Goal: Task Accomplishment & Management: Complete application form

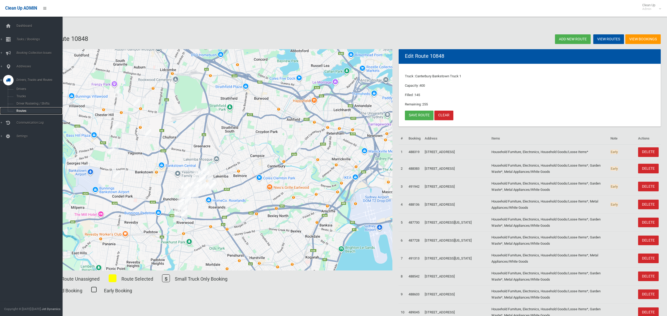
click at [22, 111] on span "Routes" at bounding box center [36, 111] width 43 height 4
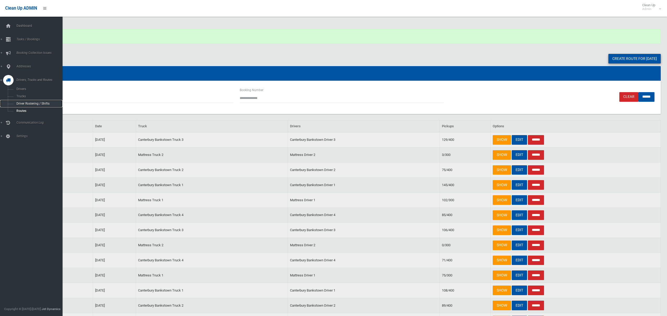
click at [39, 103] on span "Driver Rostering / Shifts" at bounding box center [36, 104] width 43 height 4
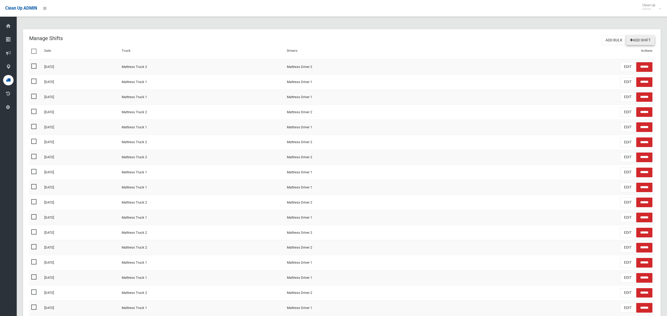
click at [642, 42] on link "Add Shift" at bounding box center [640, 40] width 28 height 10
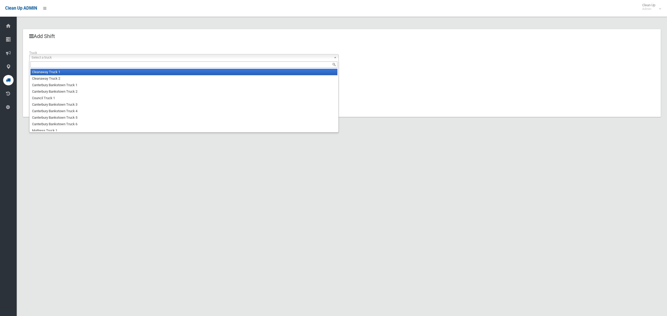
click at [66, 55] on span "Select a truck" at bounding box center [182, 57] width 300 height 6
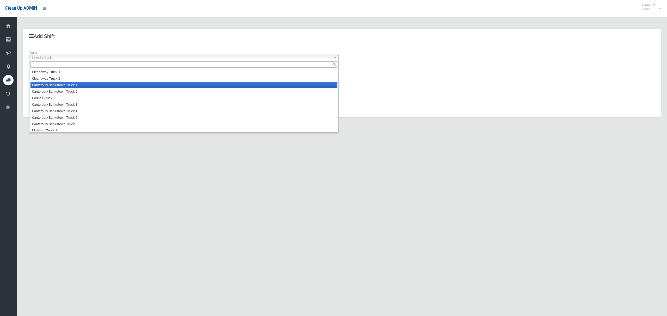
click at [67, 85] on li "Canterbury Bankstown Truck 1" at bounding box center [183, 85] width 307 height 7
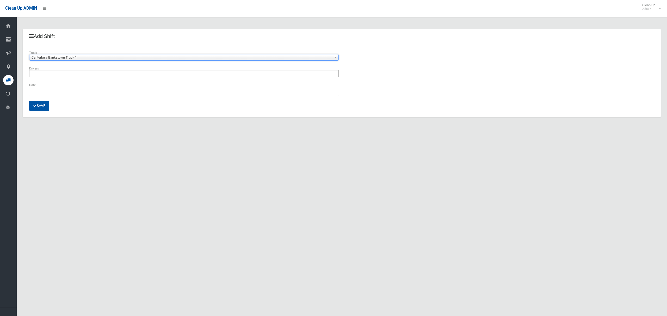
click at [68, 76] on ul at bounding box center [184, 74] width 310 height 8
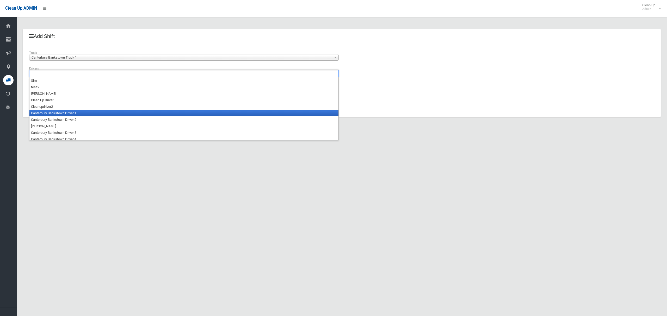
click at [65, 114] on li "Canterbury Bankstown Driver 1" at bounding box center [183, 113] width 309 height 7
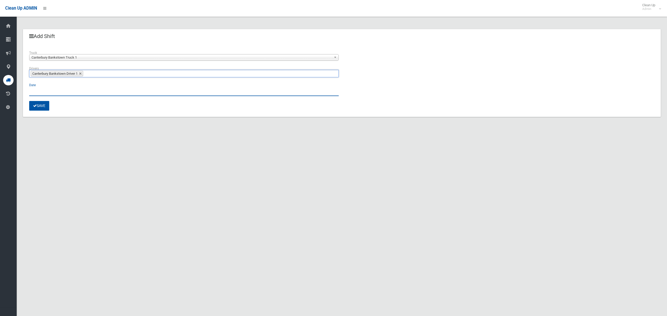
click at [39, 92] on input "text" at bounding box center [184, 92] width 310 height 10
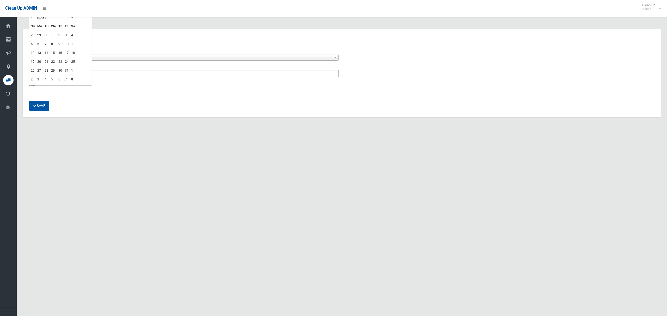
click at [60, 51] on td "16" at bounding box center [60, 52] width 7 height 9
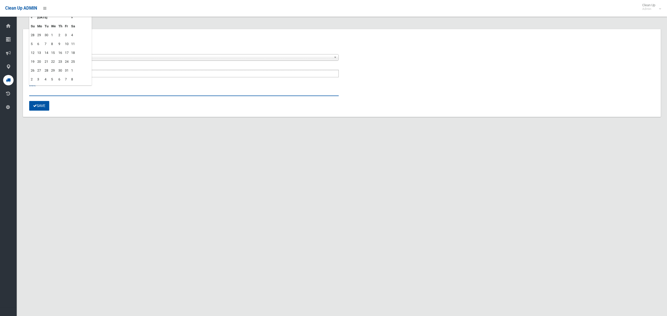
type input "**********"
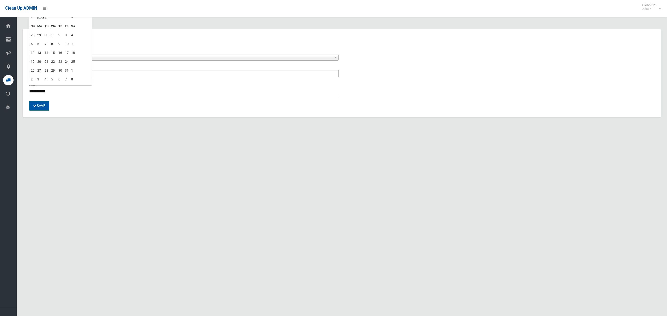
click at [36, 107] on button "Save" at bounding box center [39, 106] width 20 height 10
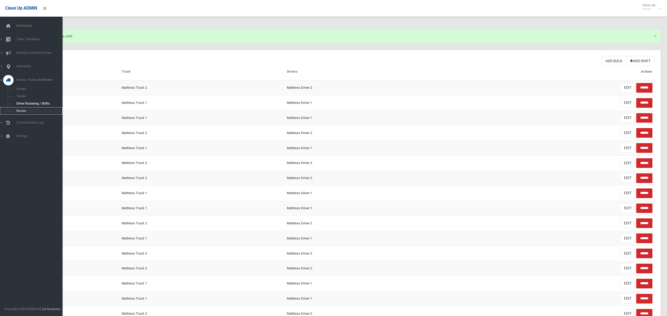
click at [20, 111] on span "Routes" at bounding box center [36, 111] width 43 height 4
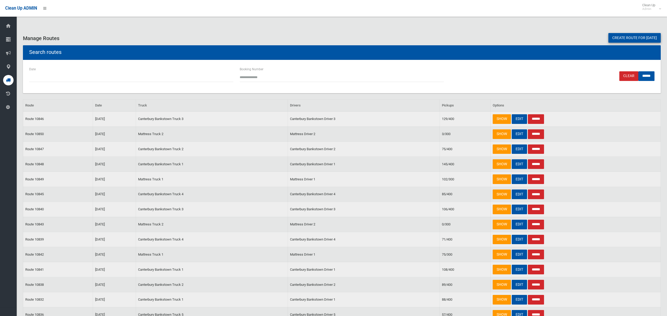
click at [615, 36] on link "Create route for [DATE]" at bounding box center [635, 38] width 52 height 10
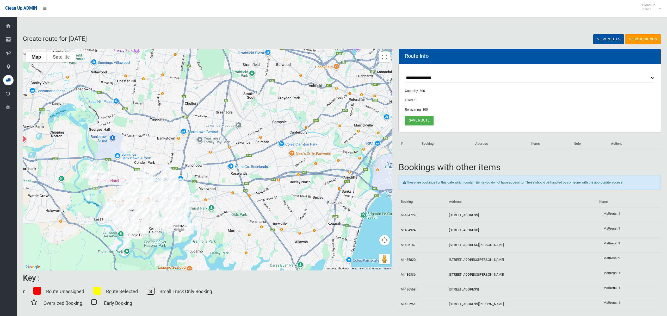
click at [415, 76] on select "**********" at bounding box center [530, 78] width 250 height 10
select select "*****"
click at [405, 73] on select "**********" at bounding box center [530, 78] width 250 height 10
click at [385, 56] on button "Toggle fullscreen view" at bounding box center [385, 57] width 10 height 10
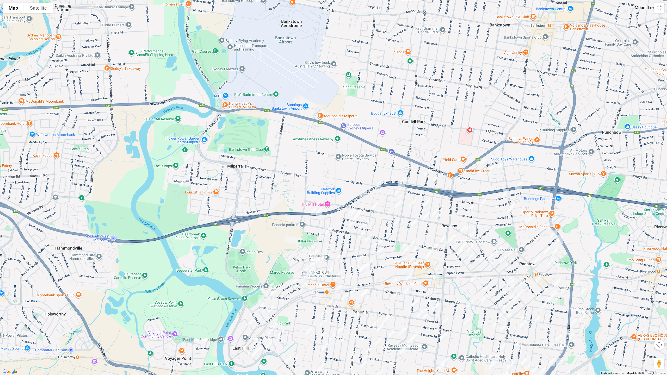
click at [221, 151] on img "62 Whittle Avenue, MILPERRA NSW 2214" at bounding box center [221, 148] width 10 height 13
click at [187, 159] on img "11 Links Avenue, MILPERRA NSW 2214" at bounding box center [188, 157] width 10 height 13
click at [188, 171] on img "2 Martin Crescent, MILPERRA NSW 2214" at bounding box center [187, 172] width 10 height 13
click at [182, 183] on img "19 Keys Parade, MILPERRA NSW 2214" at bounding box center [183, 182] width 10 height 13
click at [228, 173] on img "47 Eynham Road, MILPERRA NSW 2214" at bounding box center [228, 173] width 10 height 13
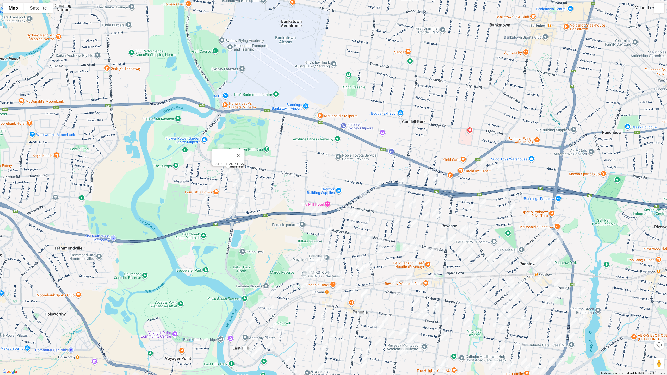
click at [212, 184] on img "6A Grieve Crescent, MILPERRA NSW 2214" at bounding box center [213, 185] width 10 height 13
click at [200, 187] on img "48 Pozieres Avenue, MILPERRA NSW 2214" at bounding box center [200, 189] width 10 height 13
click at [207, 191] on img "1 Lone Pine Avenue, MILPERRA NSW 2214" at bounding box center [208, 193] width 10 height 13
click at [204, 201] on img "6 Lemnos Avenue, MILPERRA NSW 2214" at bounding box center [205, 200] width 10 height 13
drag, startPoint x: 259, startPoint y: 193, endPoint x: 250, endPoint y: 195, distance: 9.0
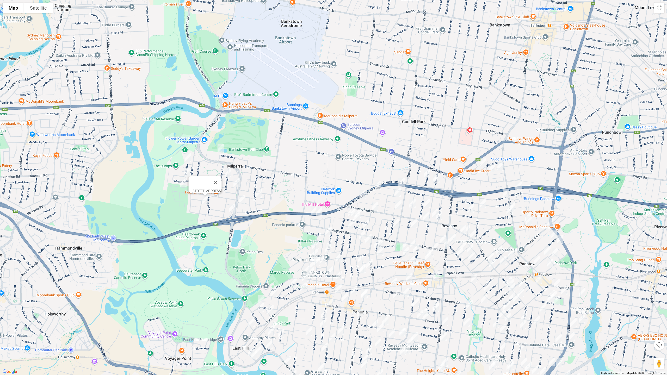
click at [259, 193] on img "9 Dernancourt Parade, MILPERRA NSW 2214" at bounding box center [259, 193] width 10 height 13
drag, startPoint x: 244, startPoint y: 201, endPoint x: 241, endPoint y: 200, distance: 2.7
click at [244, 201] on img "22 Glencorse Avenue, MILPERRA NSW 2214" at bounding box center [242, 199] width 10 height 13
click at [231, 207] on img "7 Mactier Avenue, MILPERRA NSW 2214" at bounding box center [232, 208] width 10 height 13
click at [236, 179] on img "2 Goolagong Court, MILPERRA NSW 2214" at bounding box center [236, 182] width 10 height 13
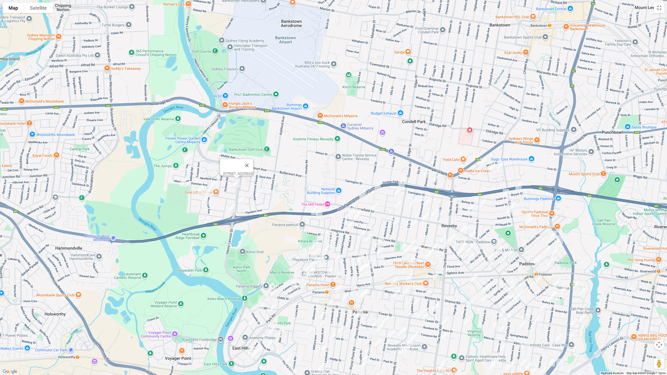
click at [484, 161] on img "42 Napoli Street, PADSTOW NSW 2211" at bounding box center [483, 162] width 10 height 13
click at [494, 170] on img "13 Snowsill Avenue, REVESBY NSW 2212" at bounding box center [492, 168] width 10 height 13
click at [504, 168] on img "10 Atkinson Avenue, PADSTOW NSW 2211" at bounding box center [500, 166] width 10 height 13
click at [426, 172] on img "16 Sherwood Street, REVESBY NSW 2212" at bounding box center [427, 173] width 10 height 13
click at [437, 179] on img "18 Albert Street, REVESBY NSW 2212" at bounding box center [436, 178] width 10 height 13
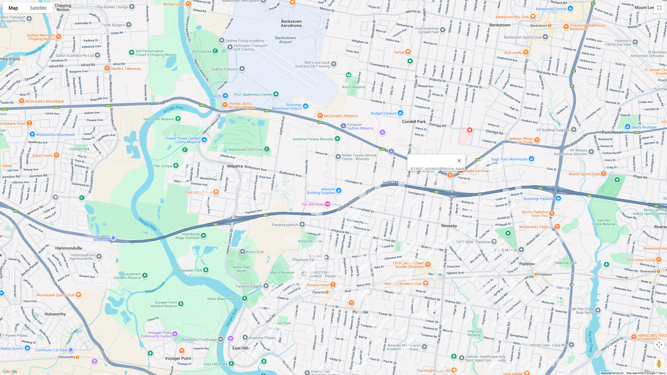
click at [401, 182] on img "61 Carrington Street, REVESBY NSW 2212" at bounding box center [401, 182] width 10 height 13
click at [378, 185] on img "21A Alliance Avenue, REVESBY NSW 2212" at bounding box center [378, 185] width 10 height 13
click at [364, 193] on img "64 Tracey Street, REVESBY NSW 2212" at bounding box center [362, 194] width 10 height 13
click at [312, 211] on img "17 Toby Crescent, PANANIA NSW 2213" at bounding box center [314, 210] width 10 height 13
click at [319, 212] on img "25A Toby Crescent, PANANIA NSW 2213" at bounding box center [319, 211] width 10 height 13
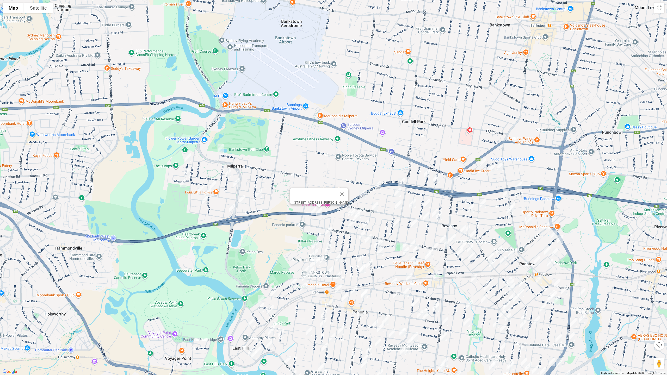
click at [399, 192] on img "30 Greenway Parade, REVESBY NSW 2212" at bounding box center [398, 192] width 10 height 13
click at [376, 206] on img "119 Beaconsfield Street, REVESBY NSW 2212" at bounding box center [375, 206] width 10 height 13
click at [398, 204] on img "4 Tracey Street, REVESBY NSW 2212" at bounding box center [398, 204] width 10 height 13
click at [413, 204] on img "1/70 Ely Street, REVESBY NSW 2212" at bounding box center [412, 203] width 10 height 13
click at [426, 201] on img "3/57 Sherwood Street, REVESBY NSW 2212" at bounding box center [427, 203] width 10 height 13
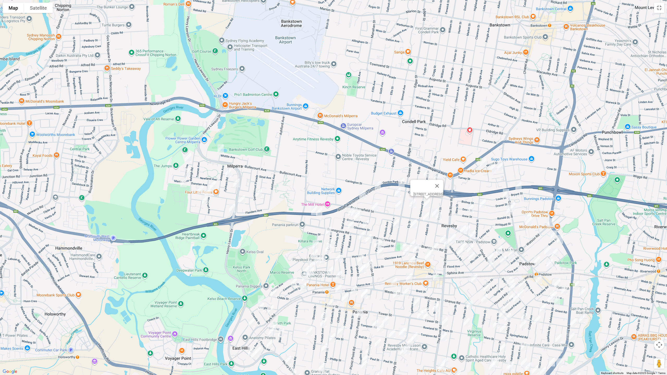
click at [432, 210] on img "1/4 Beaconsfield Street, REVESBY NSW 2212" at bounding box center [435, 213] width 10 height 13
click at [440, 215] on img "74 Victoria Street, REVESBY NSW 2212" at bounding box center [439, 215] width 10 height 13
click at [425, 217] on img "2/27 Beaconsfield Street, REVESBY NSW 2212" at bounding box center [426, 216] width 10 height 13
click at [412, 225] on img "2/105 Ely Street, REVESBY NSW 2212" at bounding box center [414, 223] width 10 height 13
drag, startPoint x: 395, startPoint y: 224, endPoint x: 404, endPoint y: 223, distance: 8.9
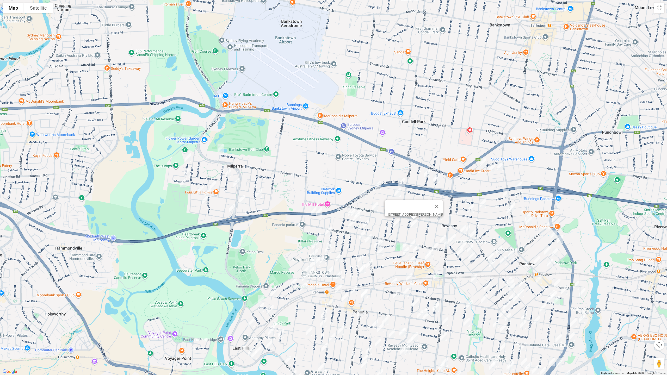
click at [396, 224] on img "21 Presland Avenue, REVESBY NSW 2212" at bounding box center [396, 223] width 10 height 13
click at [519, 188] on img "10A Bryant Street, PADSTOW NSW 2211" at bounding box center [518, 186] width 10 height 13
click at [507, 193] on img "5 Louie Street, PADSTOW NSW 2211" at bounding box center [506, 193] width 10 height 13
click at [482, 204] on img "46 Mackenzie Street, REVESBY NSW 2212" at bounding box center [483, 203] width 10 height 13
click at [470, 209] on img "16 Anne Street, REVESBY NSW 2212" at bounding box center [471, 208] width 10 height 13
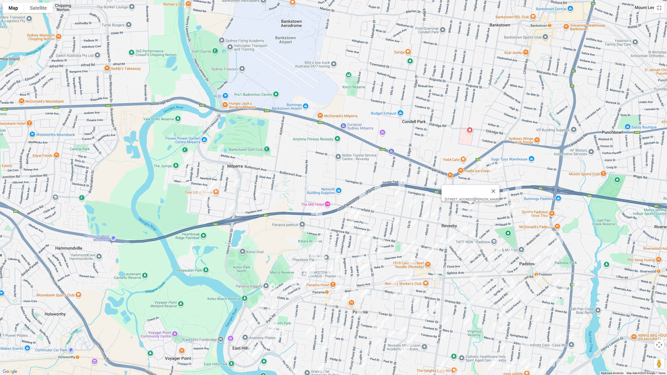
click at [518, 205] on div "[STREET_ADDRESS][PERSON_NAME]" at bounding box center [333, 187] width 667 height 375
click at [515, 206] on img "133A Gibson Avenue, PADSTOW NSW 2211" at bounding box center [512, 206] width 10 height 13
click at [511, 210] on img "4 Ronald Street, PADSTOW NSW 2211" at bounding box center [510, 209] width 10 height 13
click at [530, 212] on img "25 Beamish Street, PADSTOW NSW 2211" at bounding box center [528, 217] width 10 height 13
click at [528, 221] on img "33 Beamish Street, PADSTOW NSW 2211" at bounding box center [529, 220] width 10 height 13
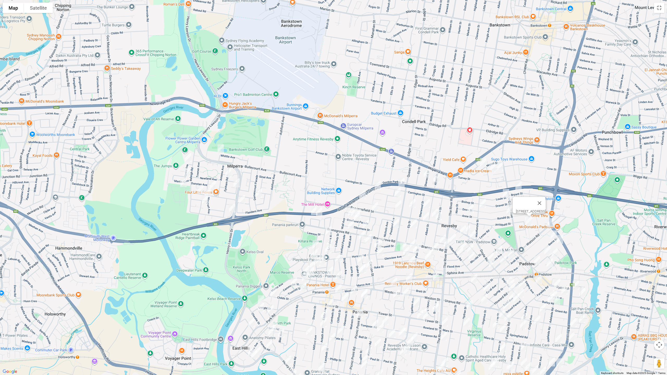
click at [549, 223] on img "21b Watson Road, PADSTOW NSW 2211" at bounding box center [550, 222] width 10 height 13
click at [552, 234] on img "58 Iberia Street, PADSTOW NSW 2211" at bounding box center [554, 235] width 10 height 13
click at [560, 238] on img "2/10A Mc Evoy Road, PADSTOW NSW 2211" at bounding box center [560, 239] width 10 height 13
click at [547, 248] on img "22 Stephanie Street, PADSTOW NSW 2211" at bounding box center [547, 250] width 10 height 13
click at [555, 252] on img "6 Stephanie Street, PADSTOW NSW 2211" at bounding box center [555, 252] width 10 height 13
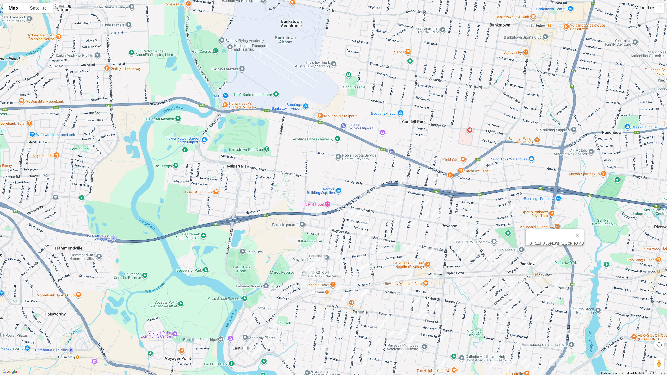
click at [548, 264] on img "20 Banks Street, PADSTOW NSW 2211" at bounding box center [550, 263] width 10 height 13
click at [536, 261] on img "41 Cahors Road, PADSTOW NSW 2211" at bounding box center [537, 260] width 10 height 13
click at [554, 239] on button "Close" at bounding box center [547, 243] width 13 height 13
click at [560, 241] on img "2/10A Mc Evoy Road, PADSTOW NSW 2211" at bounding box center [560, 239] width 10 height 13
drag, startPoint x: 498, startPoint y: 248, endPoint x: 512, endPoint y: 252, distance: 14.3
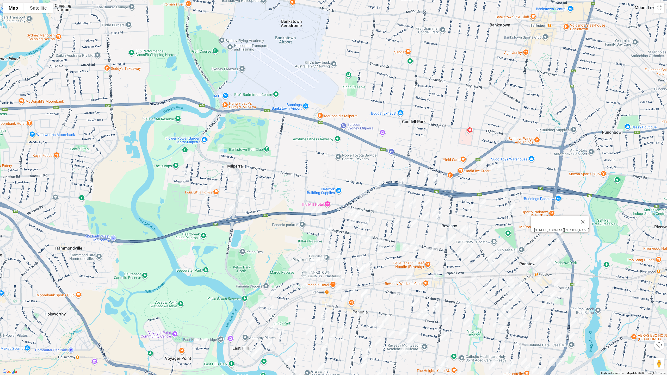
click at [498, 248] on img "18 Cairo Avenue, PADSTOW NSW 2211" at bounding box center [499, 249] width 10 height 13
click at [511, 253] on img "1 Pyramid Avenue, PADSTOW NSW 2211" at bounding box center [511, 254] width 10 height 13
drag, startPoint x: 490, startPoint y: 254, endPoint x: 499, endPoint y: 259, distance: 10.6
click at [490, 254] on img "84 Doyle Road, REVESBY NSW 2212" at bounding box center [491, 257] width 10 height 13
click at [504, 260] on img "25 Sphinx Avenue, PADSTOW NSW 2211" at bounding box center [503, 260] width 10 height 13
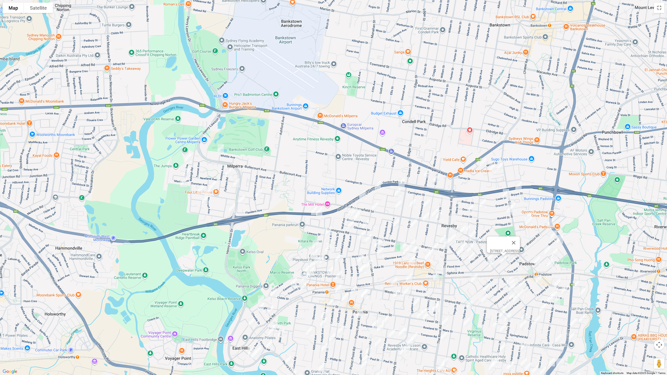
click at [494, 264] on img "40 Sphinx Avenue, REVESBY NSW 2212" at bounding box center [492, 263] width 10 height 13
click at [469, 227] on img "24 Doyle Road, REVESBY NSW 2212" at bounding box center [467, 229] width 10 height 13
click at [461, 229] on img "2 Fall Street, REVESBY NSW 2212" at bounding box center [463, 229] width 10 height 13
click at [475, 235] on img "1A Robyn Street, REVESBY NSW 2212" at bounding box center [473, 234] width 10 height 13
click at [463, 243] on img "18 English Street, REVESBY NSW 2212" at bounding box center [463, 246] width 10 height 13
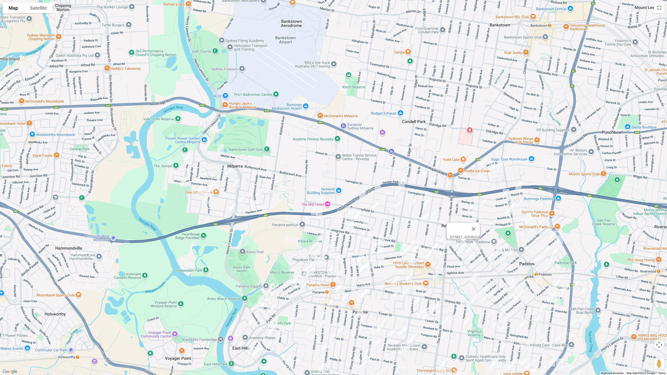
click at [472, 247] on img "2a Barrow Street, REVESBY NSW 2212" at bounding box center [470, 248] width 10 height 13
click at [473, 256] on img "18A Rhonda Street, REVESBY NSW 2212" at bounding box center [472, 256] width 10 height 13
click at [460, 254] on img "20 Wilberforce Road, REVESBY NSW 2212" at bounding box center [460, 252] width 10 height 13
drag, startPoint x: 488, startPoint y: 232, endPoint x: 458, endPoint y: 241, distance: 30.4
click at [477, 232] on button "Close" at bounding box center [470, 235] width 13 height 13
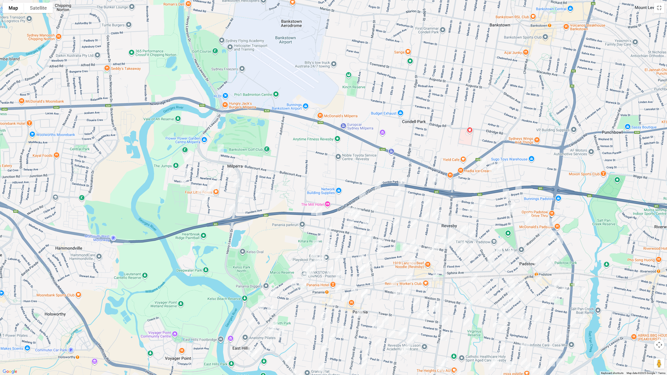
click at [454, 237] on img "3 Wilberforce Road, REVESBY NSW 2212" at bounding box center [453, 238] width 10 height 13
click at [438, 236] on img "7 Linton Avenue, REVESBY NSW 2212" at bounding box center [443, 239] width 10 height 13
click at [448, 244] on img "132 The River Road, REVESBY NSW 2212" at bounding box center [447, 243] width 10 height 13
click at [437, 244] on img "5 Simmons Street, REVESBY NSW 2212" at bounding box center [435, 247] width 10 height 13
click at [430, 247] on img "8 Swan Street, REVESBY NSW 2212" at bounding box center [430, 252] width 10 height 13
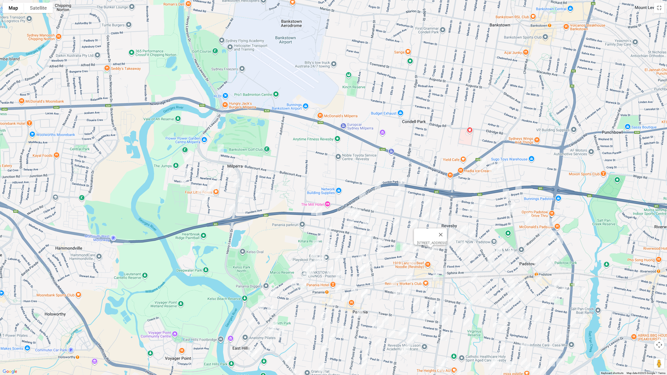
click at [427, 256] on img "1 Swan Street, REVESBY NSW 2212" at bounding box center [428, 256] width 10 height 13
click at [347, 209] on img "5 Gowlland Parade, PANANIA NSW 2213" at bounding box center [351, 212] width 10 height 13
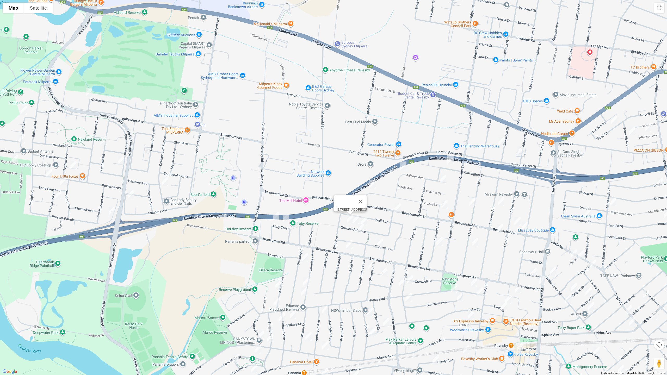
click at [356, 219] on img "11 Gowlland Parade, PANANIA NSW 2213" at bounding box center [356, 219] width 10 height 13
click at [365, 220] on img "19 Gowlland Parade, PANANIA NSW 2213" at bounding box center [364, 221] width 10 height 13
click at [361, 228] on img "16a Gowlland Parade, PANANIA NSW 2213" at bounding box center [361, 228] width 10 height 13
click at [381, 244] on img "32a Ellesmere Street, PANANIA NSW 2213" at bounding box center [380, 243] width 10 height 13
click at [346, 243] on img "188a Bransgrove Road, PANANIA NSW 2213" at bounding box center [349, 244] width 10 height 13
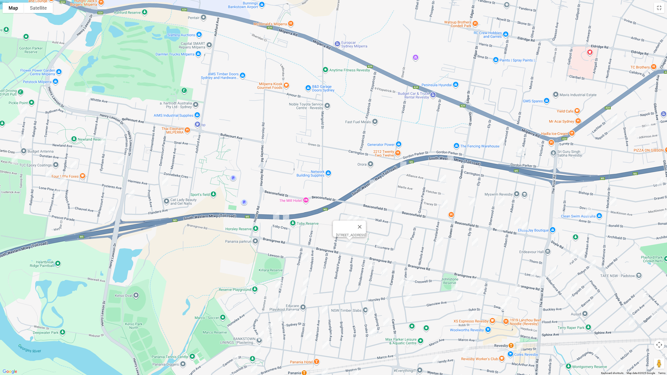
click at [304, 255] on img "10 Dowding Street, PANANIA NSW 2213" at bounding box center [305, 257] width 10 height 13
click at [371, 267] on img "8 Dickenson Street, PANANIA NSW 2213" at bounding box center [371, 265] width 10 height 13
click at [384, 272] on img "8 Melham Avenue, PANANIA NSW 2213" at bounding box center [384, 272] width 10 height 13
click at [402, 280] on img "17 Paten Street, REVESBY NSW 2212" at bounding box center [402, 282] width 10 height 13
click at [411, 281] on img "16 Paten Street, REVESBY NSW 2212" at bounding box center [410, 279] width 10 height 13
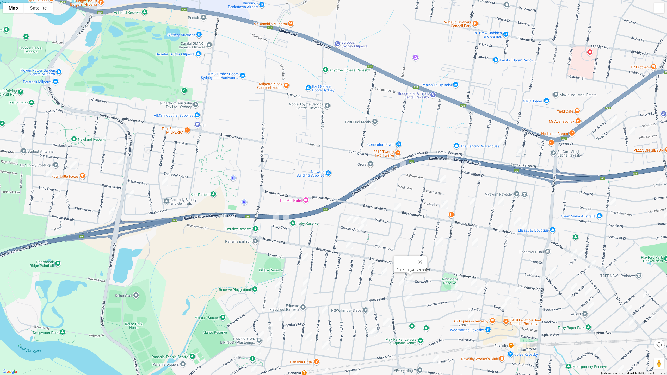
click at [452, 287] on img "21 Horsley Road, REVESBY NSW 2212" at bounding box center [454, 288] width 10 height 13
click at [472, 285] on img "14 Horsley Road, REVESBY NSW 2212" at bounding box center [474, 282] width 10 height 13
drag, startPoint x: 479, startPoint y: 293, endPoint x: 469, endPoint y: 295, distance: 10.7
click at [479, 293] on img "3 Horsley Road, REVESBY NSW 2212" at bounding box center [480, 292] width 10 height 13
click at [457, 299] on img "1A Harrison Street, REVESBY NSW 2212" at bounding box center [460, 296] width 10 height 13
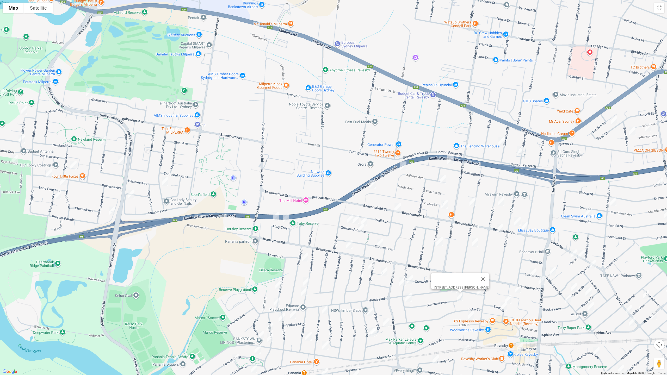
click at [471, 316] on img "6 Robb Street, REVESBY NSW 2212" at bounding box center [471, 315] width 10 height 13
click at [406, 296] on img "48 Glenview Avenue, REVESBY NSW 2212" at bounding box center [408, 297] width 10 height 13
click at [307, 280] on img "34A Laundess Avenue, PANANIA NSW 2213" at bounding box center [306, 282] width 10 height 13
click at [301, 292] on img "44 Laundess Avenue, PANANIA NSW 2213" at bounding box center [304, 291] width 10 height 13
click at [278, 289] on img "30 Killara Avenue, PANANIA NSW 2213" at bounding box center [278, 284] width 10 height 13
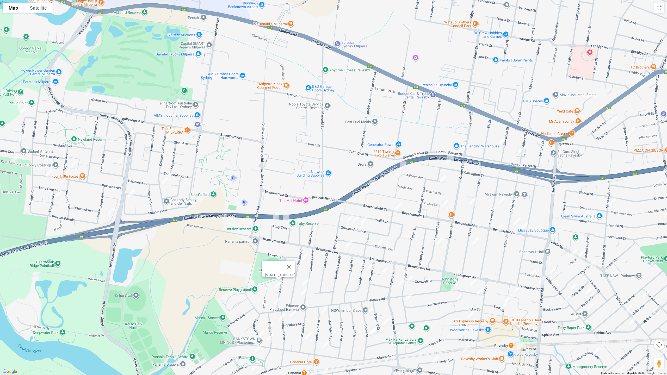
click at [278, 304] on img "162 Horsley Road, PANANIA NSW 2213" at bounding box center [277, 302] width 10 height 13
click at [282, 316] on img "12 Panania Avenue, PANANIA NSW 2213" at bounding box center [282, 317] width 10 height 13
drag, startPoint x: 290, startPoint y: 316, endPoint x: 293, endPoint y: 317, distance: 3.0
click at [290, 316] on img "16 Sydney Street, PANANIA NSW 2213" at bounding box center [293, 314] width 10 height 13
click at [325, 313] on img "3 Anderson Avenue, PANANIA NSW 2213" at bounding box center [325, 310] width 10 height 13
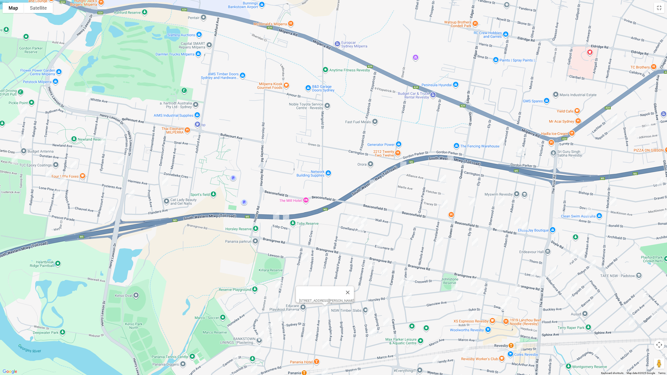
drag, startPoint x: 367, startPoint y: 311, endPoint x: 375, endPoint y: 314, distance: 8.6
click at [368, 311] on img "11 Drake Street, PANANIA NSW 2213" at bounding box center [370, 311] width 10 height 13
drag, startPoint x: 386, startPoint y: 320, endPoint x: 382, endPoint y: 326, distance: 7.3
click at [386, 316] on img "14 Leeton Crescent, PANANIA NSW 2213" at bounding box center [386, 322] width 10 height 13
click at [377, 316] on img "19A Wyalong Street, PANANIA NSW 2213" at bounding box center [374, 332] width 10 height 13
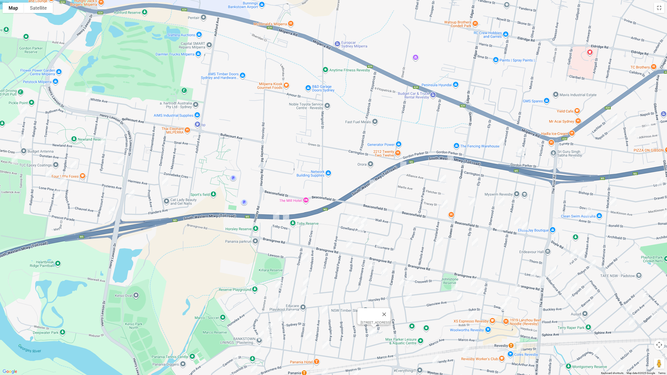
click at [369, 316] on img "21 Wyalong Street, PANANIA NSW 2213" at bounding box center [371, 333] width 10 height 13
click at [308, 316] on img "25 Wilson Street, PANANIA NSW 2213" at bounding box center [308, 336] width 10 height 13
drag, startPoint x: 325, startPoint y: 344, endPoint x: 290, endPoint y: 341, distance: 35.0
click at [325, 316] on img "180 Marco Avenue, PANANIA NSW 2213" at bounding box center [325, 345] width 10 height 13
click at [272, 316] on img "20 Knight Avenue, PANANIA NSW 2213" at bounding box center [270, 327] width 10 height 13
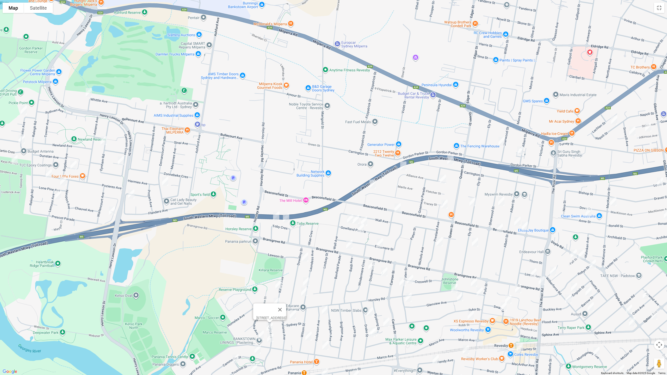
click at [259, 316] on img "19 Sandra Avenue, PANANIA NSW 2213" at bounding box center [261, 335] width 10 height 13
click at [274, 316] on img "220 Marco Avenue, PANANIA NSW 2213" at bounding box center [270, 338] width 10 height 13
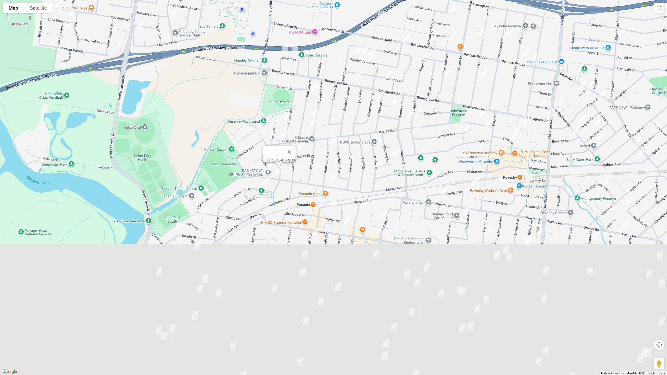
drag, startPoint x: 323, startPoint y: 259, endPoint x: 305, endPoint y: 159, distance: 101.1
click at [305, 159] on div "[STREET_ADDRESS]" at bounding box center [333, 187] width 667 height 375
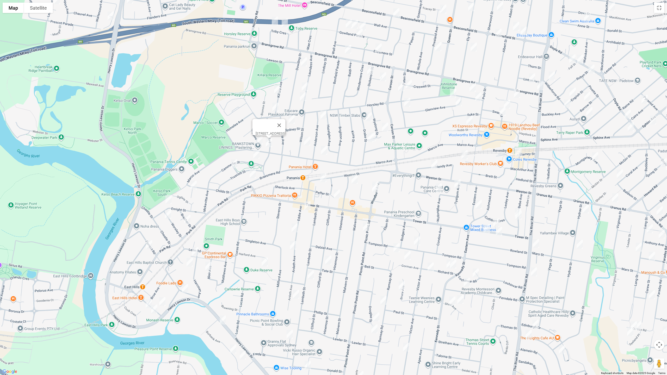
drag, startPoint x: 255, startPoint y: 155, endPoint x: 247, endPoint y: 158, distance: 9.3
click at [256, 155] on img "6 Cammarlie Street, PANANIA NSW 2213" at bounding box center [256, 154] width 10 height 13
click at [255, 154] on img "6 Cammarlie Street, PANANIA NSW 2213" at bounding box center [256, 154] width 10 height 13
click at [234, 165] on img "4 Fenton Street, PANANIA NSW 2213" at bounding box center [234, 163] width 10 height 13
click at [254, 175] on img "42 Braesmere Road, PANANIA NSW 2213" at bounding box center [253, 173] width 10 height 13
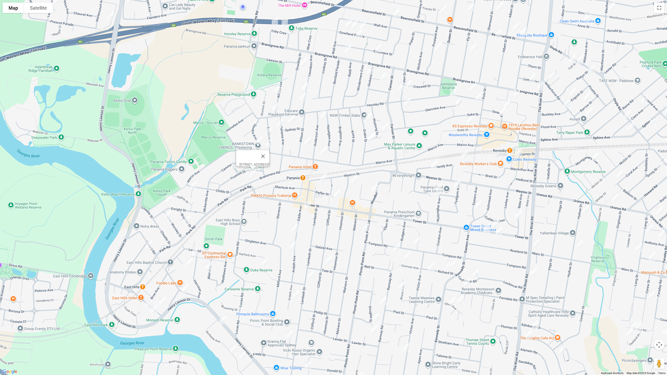
click at [198, 185] on img "2/35 Childs Street, EAST HILLS NSW 2213" at bounding box center [193, 185] width 10 height 13
click at [169, 197] on img "30 Enright Street, EAST HILLS NSW 2213" at bounding box center [168, 199] width 10 height 13
click at [167, 214] on img "4 Worsley Street, EAST HILLS NSW 2213" at bounding box center [168, 214] width 10 height 13
click at [188, 219] on img "18 Bracher Street, EAST HILLS NSW 2213" at bounding box center [187, 219] width 10 height 13
click at [151, 244] on img "4b Monie Avenue, EAST HILLS NSW 2213" at bounding box center [149, 244] width 10 height 13
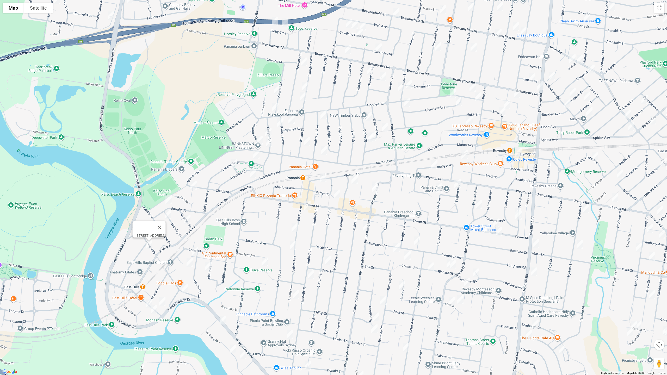
click at [198, 252] on img "2 Harcourt Avenue, EAST HILLS NSW 2213" at bounding box center [195, 251] width 10 height 13
click at [210, 264] on img "16 Blair Avenue, EAST HILLS NSW 2213" at bounding box center [208, 266] width 10 height 13
click at [187, 263] on img "2/10 Cowland Avenue, EAST HILLS NSW 2213" at bounding box center [190, 262] width 10 height 13
click at [185, 290] on img "2 Monash Avenue, EAST HILLS NSW 2213" at bounding box center [185, 288] width 10 height 13
click at [162, 299] on img "6 Maclaurin Avenue, EAST HILLS NSW 2213" at bounding box center [162, 301] width 10 height 13
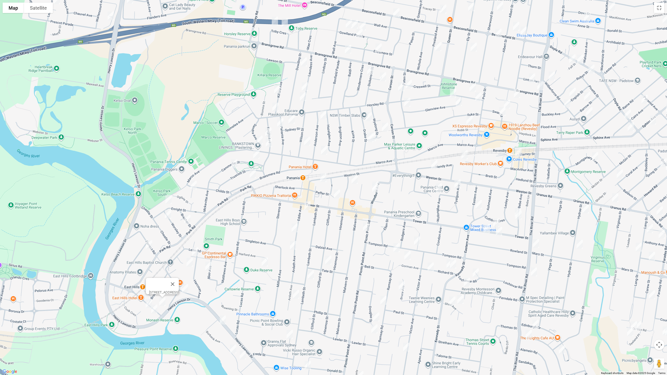
click at [146, 301] on img "11 Maclaurin Avenue, EAST HILLS NSW 2213" at bounding box center [149, 303] width 10 height 13
click at [155, 309] on img "3 Maclaurin Avenue, EAST HILLS NSW 2213" at bounding box center [154, 309] width 10 height 13
click at [327, 178] on img "181A Weston Street, PANANIA NSW 2213" at bounding box center [323, 177] width 10 height 13
click at [357, 182] on img "9 Hinemoa Street, PANANIA NSW 2213" at bounding box center [355, 179] width 10 height 13
drag, startPoint x: 377, startPoint y: 180, endPoint x: 376, endPoint y: 186, distance: 6.3
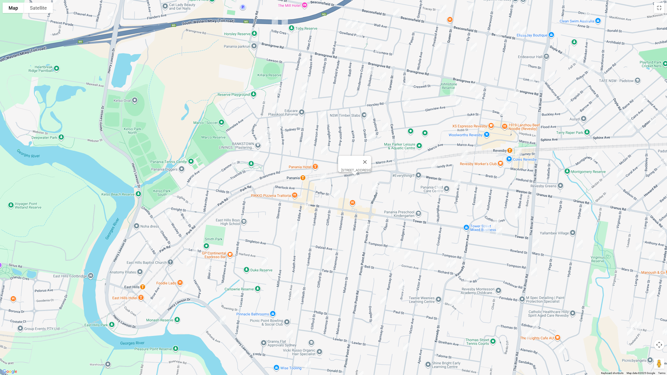
click at [377, 180] on img "26 Woodburn Avenue, PANANIA NSW 2213" at bounding box center [375, 186] width 10 height 13
click at [375, 190] on img "28 Woodburn Avenue, PANANIA NSW 2213" at bounding box center [375, 188] width 10 height 13
click at [340, 195] on img "17A Peffer Street, PANANIA NSW 2213" at bounding box center [337, 194] width 10 height 13
click at [310, 206] on img "1b Eddie Avenue, PANANIA NSW 2213" at bounding box center [307, 205] width 10 height 13
click at [298, 228] on img "24 Eddie Avenue, PANANIA NSW 2213" at bounding box center [295, 228] width 10 height 13
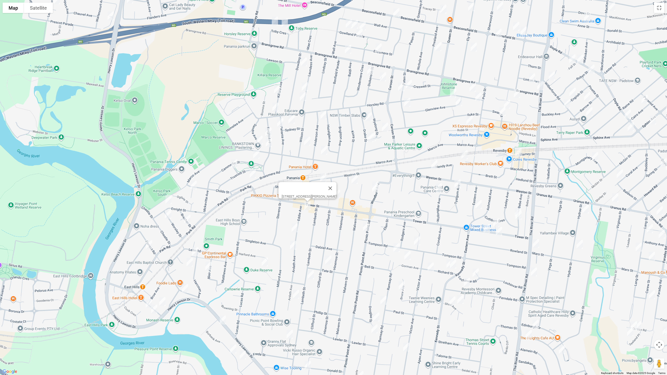
click at [291, 244] on img "44 Ardath Avenue, PANANIA NSW 2213" at bounding box center [293, 245] width 10 height 13
click at [266, 262] on img "26A Duke Street, EAST HILLS NSW 2213" at bounding box center [265, 262] width 10 height 13
click at [293, 226] on img "24 Eddie Avenue, PANANIA NSW 2213" at bounding box center [295, 228] width 10 height 13
click at [368, 227] on img "16 Picnic Point Road, PANANIA NSW 2213" at bounding box center [366, 227] width 10 height 13
click at [520, 151] on img "4 Revesby Place, REVESBY NSW 2212" at bounding box center [518, 152] width 10 height 13
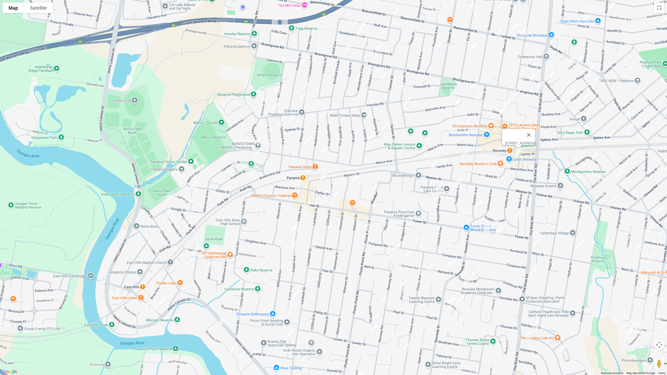
click at [464, 155] on img "6 Pambula Avenue, REVESBY NSW 2212" at bounding box center [465, 154] width 10 height 13
click at [433, 165] on img "23 Hendy Avenue, PANANIA NSW 2213" at bounding box center [434, 164] width 10 height 13
click at [437, 186] on img "16 Wollongbar Avenue, PANANIA NSW 2213" at bounding box center [439, 187] width 10 height 13
click at [459, 186] on img "2 Tyalgum Avenue, PANANIA NSW 2213" at bounding box center [457, 184] width 10 height 13
click at [479, 206] on img "23 Eastern Avenue, REVESBY NSW 2212" at bounding box center [479, 204] width 10 height 13
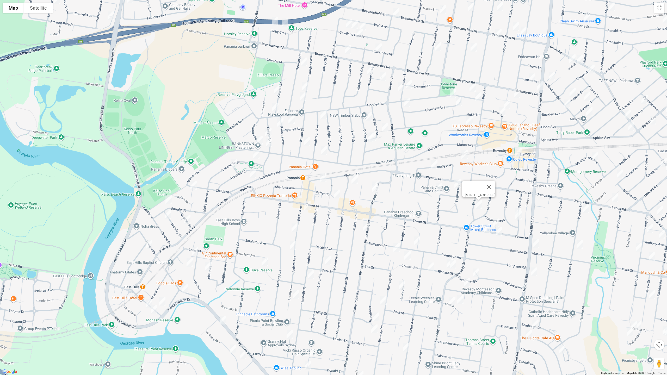
drag, startPoint x: 519, startPoint y: 205, endPoint x: 519, endPoint y: 209, distance: 3.9
click at [519, 206] on div "[STREET_ADDRESS]" at bounding box center [333, 187] width 667 height 375
click at [518, 209] on img "28 Bebe Avenue, REVESBY NSW 2212" at bounding box center [518, 215] width 10 height 13
click at [496, 221] on img "22A Tower Street, REVESBY NSW 2212" at bounding box center [496, 223] width 10 height 13
drag, startPoint x: 484, startPoint y: 229, endPoint x: 494, endPoint y: 231, distance: 9.9
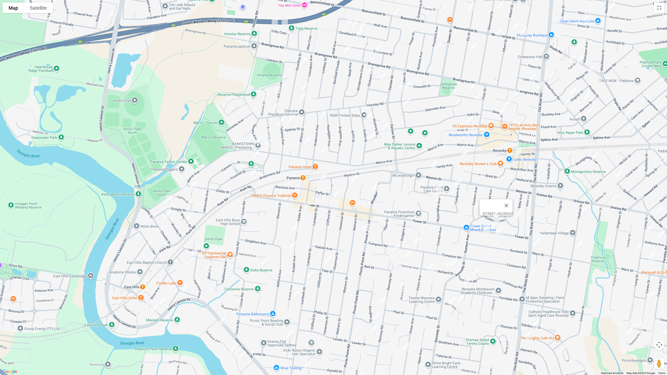
click at [485, 229] on img "43 Tower Street, REVESBY NSW 2212" at bounding box center [487, 228] width 10 height 13
click at [499, 231] on img "29 Tower Street, REVESBY NSW 2212" at bounding box center [499, 231] width 10 height 13
click at [417, 238] on img "116 Tompson Road, PANANIA NSW 2213" at bounding box center [417, 241] width 10 height 13
click at [398, 247] on img "115 Tompson Road, PANANIA NSW 2213" at bounding box center [396, 247] width 10 height 13
click at [518, 206] on img "26 Bebe Avenue, REVESBY NSW 2212" at bounding box center [518, 212] width 10 height 13
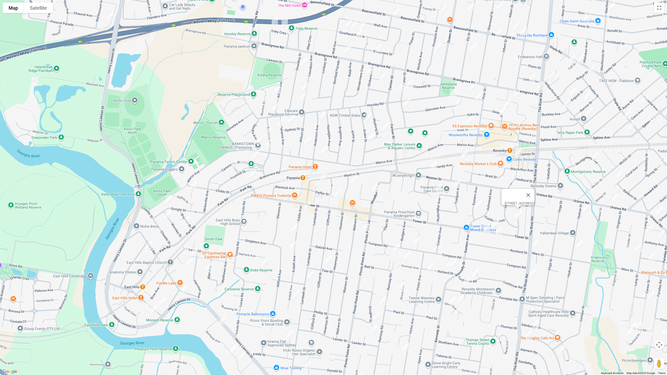
click at [327, 261] on img "59 Clifford Street, PANANIA NSW 2213" at bounding box center [328, 260] width 10 height 13
click at [314, 275] on img "75 Lambeth Street, PANANIA NSW 2213" at bounding box center [311, 274] width 10 height 13
click at [296, 293] on img "95A Ardath Avenue, PANANIA NSW 2213" at bounding box center [296, 294] width 10 height 13
click at [408, 255] on img "12 Gorman Avenue, PANANIA NSW 2213" at bounding box center [407, 255] width 10 height 13
drag, startPoint x: 433, startPoint y: 268, endPoint x: 446, endPoint y: 269, distance: 13.4
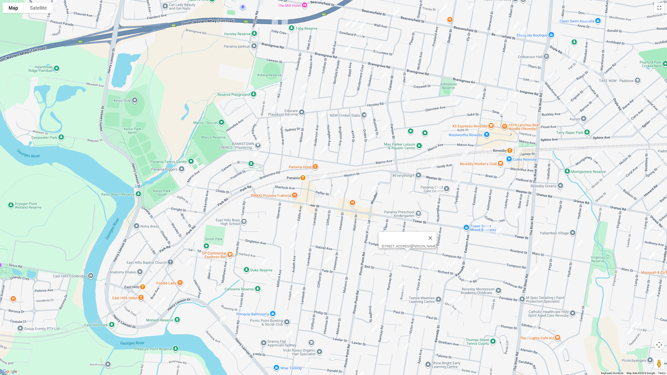
click at [433, 267] on img "8 Richard Street, PANANIA NSW 2213" at bounding box center [431, 267] width 10 height 13
click at [448, 267] on img "29 Richard Street, PANANIA NSW 2213" at bounding box center [453, 264] width 10 height 13
click at [454, 267] on img "29 Richard Street, PANANIA NSW 2213" at bounding box center [453, 264] width 10 height 13
click at [478, 274] on img "38 Lochinvar Road, REVESBY NSW 2212" at bounding box center [476, 273] width 10 height 13
click at [659, 11] on button "Toggle fullscreen view" at bounding box center [659, 8] width 10 height 10
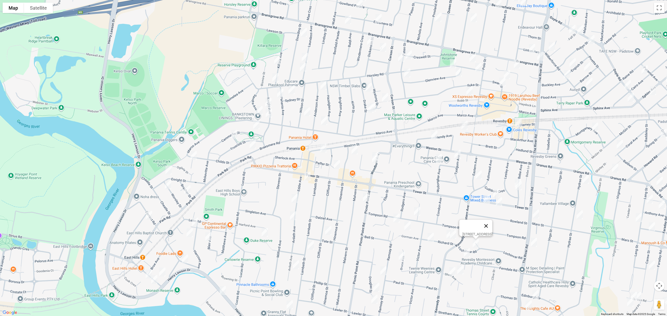
click at [480, 225] on button "Close" at bounding box center [486, 226] width 13 height 13
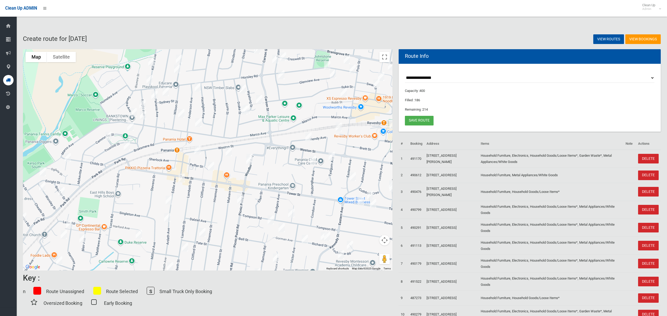
click at [328, 237] on img "29 Richard Street, PANANIA NSW 2213" at bounding box center [327, 236] width 10 height 13
click at [386, 57] on button "Toggle fullscreen view" at bounding box center [385, 57] width 10 height 10
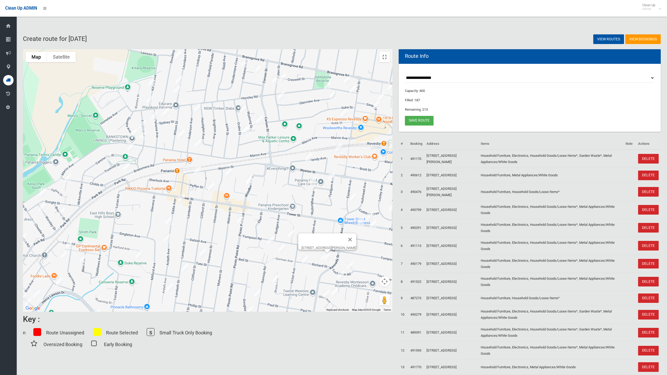
drag, startPoint x: 366, startPoint y: 245, endPoint x: 356, endPoint y: 167, distance: 78.9
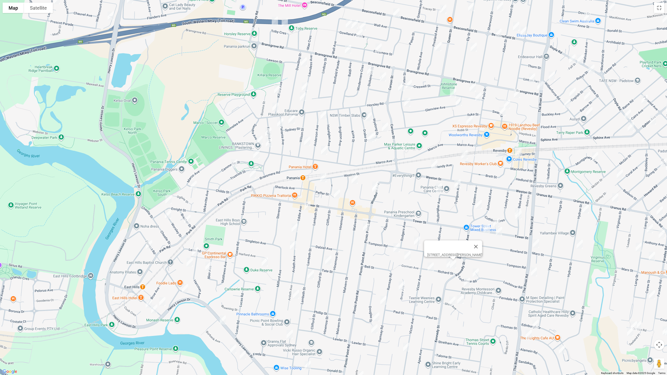
click at [354, 161] on div "[STREET_ADDRESS][PERSON_NAME]" at bounding box center [333, 187] width 667 height 375
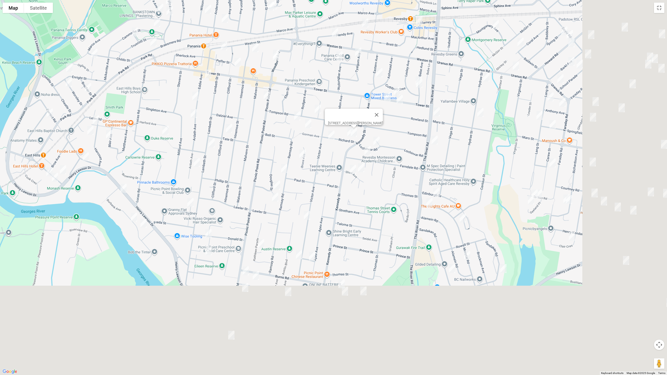
drag, startPoint x: 305, startPoint y: 107, endPoint x: 261, endPoint y: 50, distance: 72.0
click at [271, 50] on img "28 Woodburn Avenue, PANANIA NSW 2213" at bounding box center [276, 56] width 10 height 13
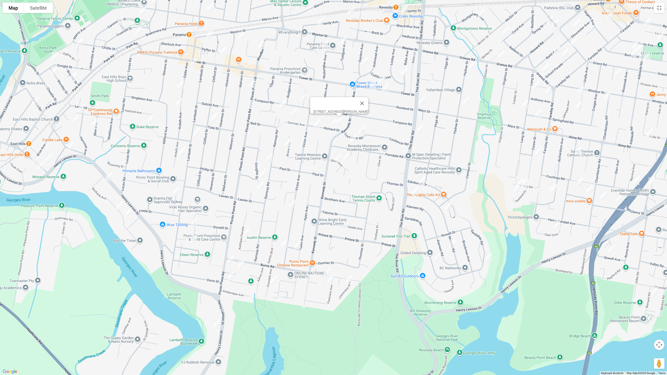
click at [109, 178] on img "664 Henry Lawson Drive, EAST HILLS NSW 2213" at bounding box center [109, 176] width 10 height 13
click at [117, 207] on img "53 Burbank Avenue, EAST HILLS NSW 2213" at bounding box center [119, 205] width 10 height 13
click at [129, 214] on img "56 Burbank Avenue, PICNIC POINT NSW 2213" at bounding box center [129, 211] width 10 height 13
click at [179, 193] on img "4 Irene Street, PANANIA NSW 2213" at bounding box center [176, 191] width 10 height 13
click at [191, 222] on img "31 Donald Street, PICNIC POINT NSW 2213" at bounding box center [194, 222] width 10 height 13
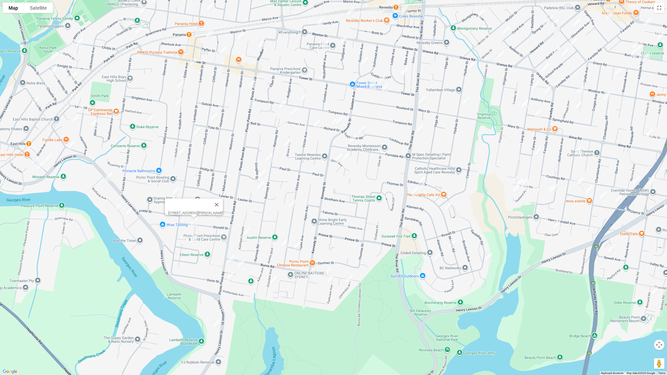
click at [194, 239] on img "11 Kelvin Parade, PICNIC POINT NSW 2213" at bounding box center [194, 239] width 10 height 13
click at [231, 257] on img "161a Picnic Point Road, PICNIC POINT NSW 2213" at bounding box center [231, 259] width 10 height 13
click at [240, 265] on img "101 Burns Road, PICNIC POINT NSW 2213" at bounding box center [241, 264] width 10 height 13
click at [231, 274] on img "19 Samoa Avenue, PICNIC POINT NSW 2213" at bounding box center [230, 276] width 10 height 13
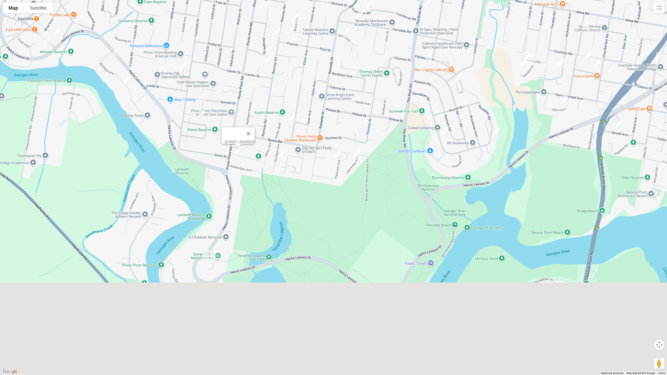
drag, startPoint x: 243, startPoint y: 287, endPoint x: 250, endPoint y: 157, distance: 130.5
click at [250, 157] on div "[STREET_ADDRESS]" at bounding box center [333, 187] width 667 height 375
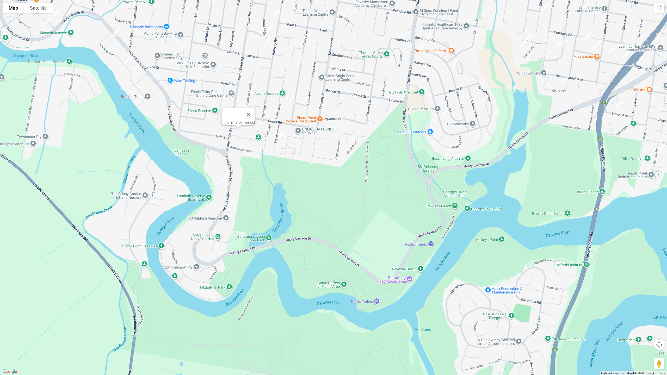
click at [203, 236] on img "897A Henry Lawson Drive, PICNIC POINT NSW 2213" at bounding box center [206, 235] width 10 height 13
drag, startPoint x: 214, startPoint y: 237, endPoint x: 228, endPoint y: 188, distance: 51.2
click at [214, 237] on img "23 Sylvan Grove, PICNIC POINT NSW 2213" at bounding box center [213, 235] width 10 height 13
click at [224, 181] on img "802 Henry Lawson Drive, PICNIC POINT NSW 2213" at bounding box center [224, 179] width 10 height 13
click at [253, 90] on img "11 Kathleen Parade, PICNIC POINT NSW 2213" at bounding box center [254, 88] width 10 height 13
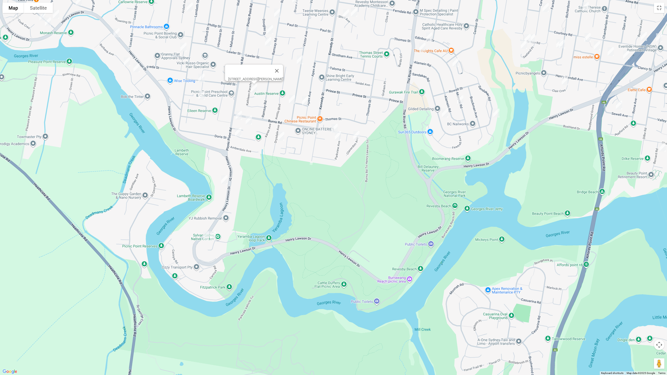
click at [293, 102] on img "100 Victor Avenue, PICNIC POINT NSW 2213" at bounding box center [292, 99] width 10 height 13
click at [305, 101] on img "3A Apex Avenue, PICNIC POINT NSW 2213" at bounding box center [305, 100] width 10 height 13
drag, startPoint x: 277, startPoint y: 138, endPoint x: 281, endPoint y: 136, distance: 4.4
click at [278, 138] on img "13 Drysdale Avenue, PICNIC POINT NSW 2213" at bounding box center [281, 136] width 10 height 13
click at [334, 124] on img "25 Burns Road, PICNIC POINT NSW 2213" at bounding box center [334, 128] width 10 height 13
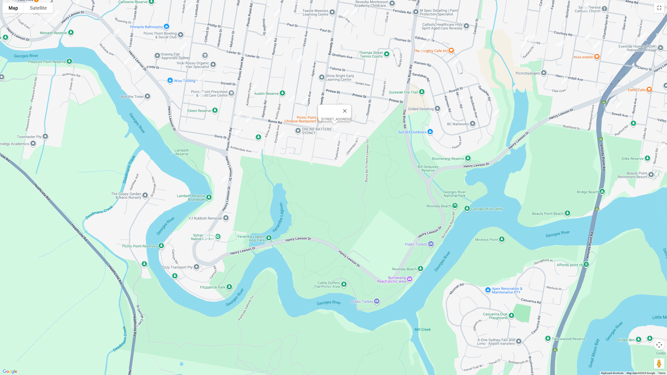
click at [336, 136] on img "2C Parkview Avenue, PICNIC POINT NSW 2213" at bounding box center [338, 135] width 10 height 13
click at [358, 135] on img "2B Claverdon Avenue, PICNIC POINT NSW 2213" at bounding box center [356, 135] width 10 height 13
click at [282, 139] on img "13 Drysdale Avenue, PICNIC POINT NSW 2213" at bounding box center [281, 136] width 10 height 13
drag, startPoint x: 341, startPoint y: 81, endPoint x: 320, endPoint y: 192, distance: 112.9
click at [315, 203] on div "[STREET_ADDRESS]" at bounding box center [333, 187] width 667 height 375
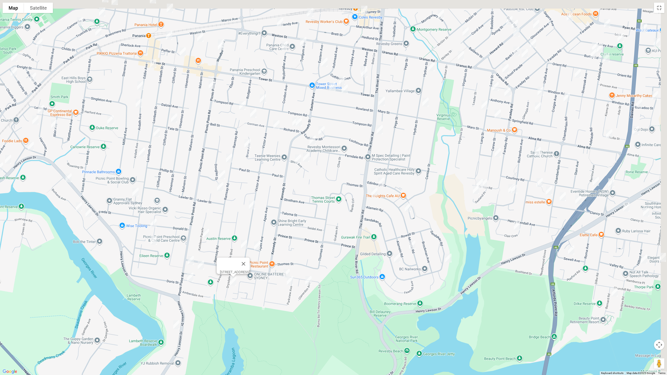
drag, startPoint x: 358, startPoint y: 104, endPoint x: 309, endPoint y: 261, distance: 165.1
click at [309, 262] on div "[STREET_ADDRESS]" at bounding box center [333, 187] width 667 height 375
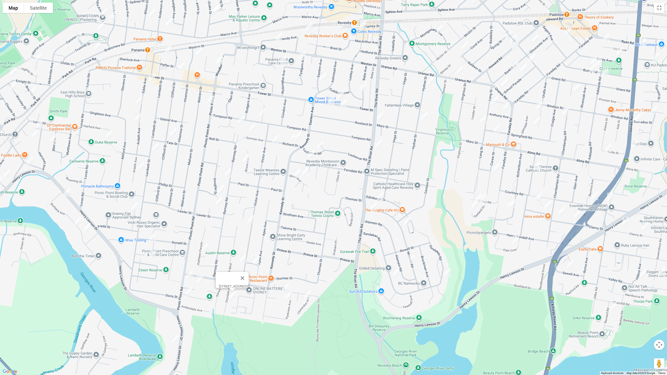
click at [246, 156] on img "19 Bruce Avenue, PANANIA NSW 2213" at bounding box center [246, 157] width 10 height 13
click at [229, 171] on img "36 Ramsay Road, PANANIA NSW 2213" at bounding box center [228, 172] width 10 height 13
click at [221, 186] on img "47 Douglas Street, PANANIA NSW 2213" at bounding box center [221, 189] width 10 height 13
click at [219, 203] on img "64A Ramsay Road, PANANIA NSW 2213" at bounding box center [219, 201] width 10 height 13
drag, startPoint x: 248, startPoint y: 216, endPoint x: 269, endPoint y: 189, distance: 33.9
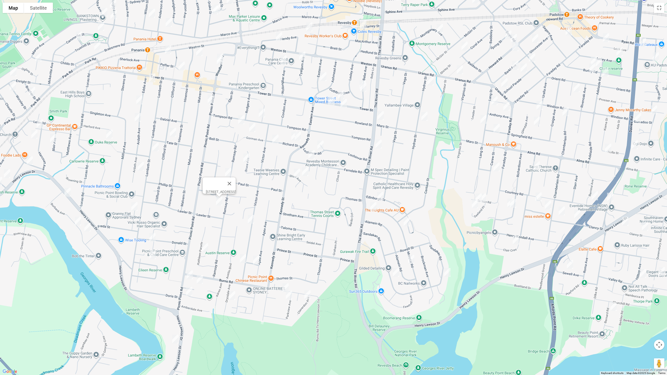
click at [249, 217] on img "68a Victor Avenue, PICNIC POINT NSW 2213" at bounding box center [251, 219] width 10 height 13
click at [292, 137] on img "1/25 Richard Street, PANANIA NSW 2213" at bounding box center [295, 136] width 10 height 13
click at [311, 155] on img "44 Ferndale Road, REVESBY NSW 2212" at bounding box center [312, 154] width 10 height 13
click at [297, 173] on img "1 Shari Avenue, PICNIC POINT NSW 2213" at bounding box center [297, 173] width 10 height 13
click at [305, 173] on img "10A Shari Avenue, PICNIC POINT NSW 2213" at bounding box center [305, 171] width 10 height 13
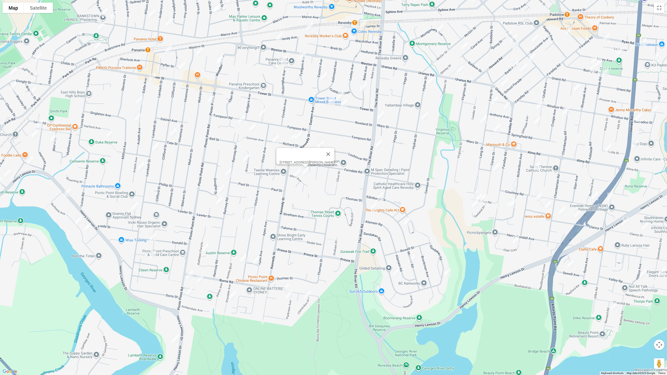
click at [250, 216] on img "68a Victor Avenue, PICNIC POINT NSW 2213" at bounding box center [251, 219] width 10 height 13
click at [380, 118] on img "32 Mars Street, REVESBY NSW 2212" at bounding box center [381, 115] width 10 height 13
click at [379, 143] on img "247A The River Road, REVESBY NSW 2212" at bounding box center [379, 144] width 10 height 13
click at [383, 195] on img "7 Edinburgh Drive, REVESBY HEIGHTS NSW 2212" at bounding box center [380, 196] width 10 height 13
click at [372, 210] on img "1 Morotai Road, REVESBY HEIGHTS NSW 2212" at bounding box center [374, 206] width 10 height 13
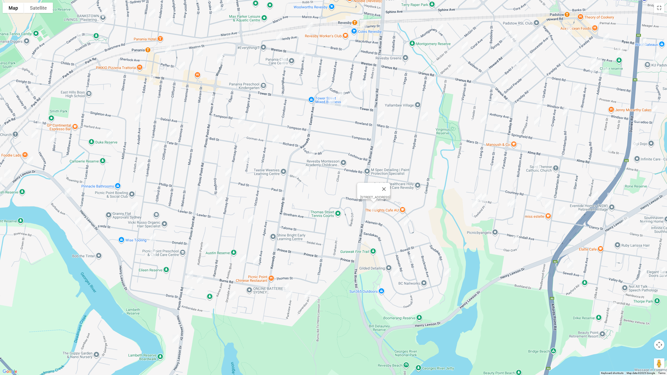
click at [411, 221] on img "30 Morotai Road, REVESBY HEIGHTS NSW 2212" at bounding box center [407, 222] width 10 height 13
click at [411, 256] on img "61 Morotai Road, REVESBY HEIGHTS NSW 2212" at bounding box center [411, 259] width 10 height 13
click at [394, 273] on img "48a Sandakan Road, REVESBY HEIGHTS NSW 2212" at bounding box center [396, 272] width 10 height 13
click at [450, 272] on img "103 Sandakan Road, REVESBY HEIGHTS NSW 2212" at bounding box center [448, 272] width 10 height 13
drag, startPoint x: 430, startPoint y: 79, endPoint x: 427, endPoint y: 99, distance: 20.5
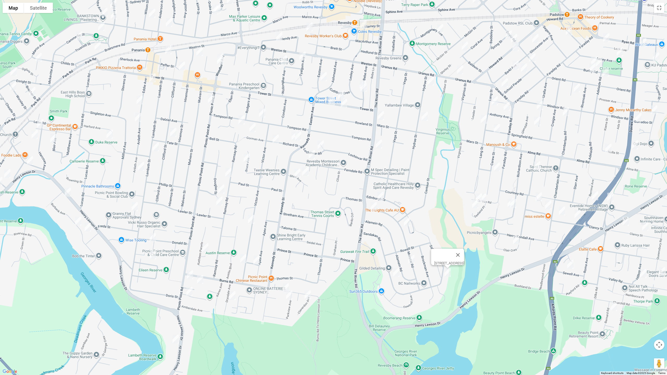
click at [430, 79] on img "13 Hydrae Street, REVESBY NSW 2212" at bounding box center [431, 81] width 10 height 13
click at [424, 116] on img "49 Hydrae Street, REVESBY NSW 2212" at bounding box center [425, 116] width 10 height 13
click at [487, 201] on img "11 Curzon Road, PADSTOW HEIGHTS NSW 2211" at bounding box center [483, 198] width 10 height 13
click at [475, 194] on img "15 Curzon Road, PADSTOW HEIGHTS NSW 2211" at bounding box center [479, 198] width 10 height 13
click at [471, 205] on img "12 Seeland Place, PADSTOW HEIGHTS NSW 2211" at bounding box center [475, 204] width 10 height 13
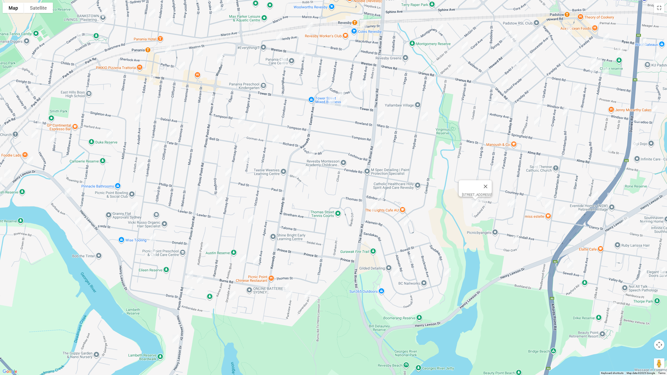
click at [507, 205] on img "2 Fiona Close, PADSTOW HEIGHTS NSW 2211" at bounding box center [511, 203] width 10 height 13
click at [517, 207] on img "1 Fiona Close, PADSTOW HEIGHTS NSW 2211" at bounding box center [513, 203] width 10 height 13
click at [517, 240] on img "6 Clair Crescent, PADSTOW HEIGHTS NSW 2211" at bounding box center [516, 240] width 10 height 13
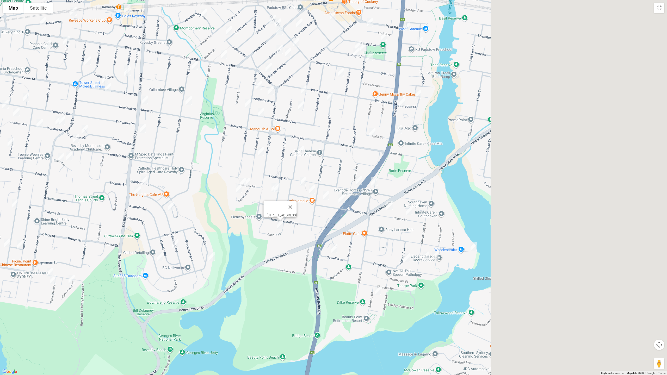
drag, startPoint x: 521, startPoint y: 250, endPoint x: 311, endPoint y: 227, distance: 211.2
click at [296, 227] on div "[STREET_ADDRESS]" at bounding box center [333, 187] width 667 height 375
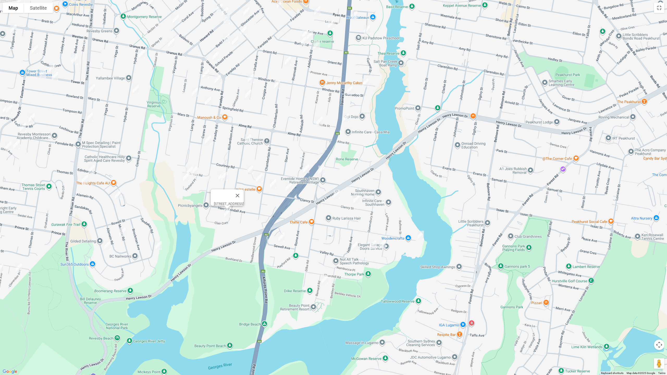
click at [421, 236] on img "5 Villiers Road, PADSTOW HEIGHTS NSW 2211" at bounding box center [421, 235] width 10 height 13
click at [384, 245] on img "12 Bastille Close, PADSTOW HEIGHTS NSW 2211" at bounding box center [382, 244] width 10 height 13
click at [357, 200] on img "18 Clancy Street, PADSTOW HEIGHTS NSW 2211" at bounding box center [356, 199] width 10 height 13
click at [338, 198] on img "36 Clancy Street, PADSTOW HEIGHTS NSW 2211" at bounding box center [337, 194] width 10 height 13
click at [375, 247] on img "49 Queensbury Road, PADSTOW HEIGHTS NSW 2211" at bounding box center [373, 244] width 10 height 13
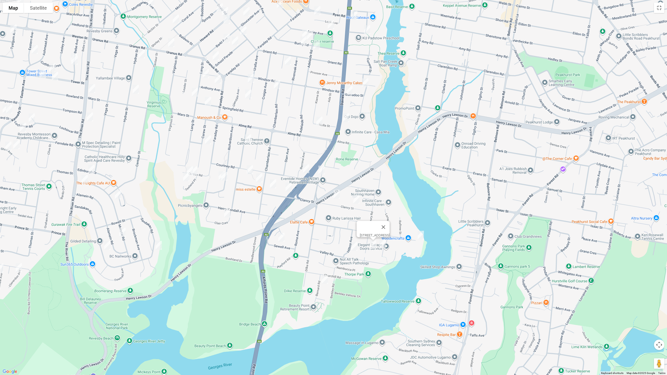
click at [352, 247] on img "2 Hilltop Avenue, PADSTOW HEIGHTS NSW 2211" at bounding box center [354, 246] width 10 height 13
click at [284, 242] on img "12 Sewell Avenue, PADSTOW HEIGHTS NSW 2211" at bounding box center [281, 237] width 10 height 13
click at [325, 279] on img "11 Bernard Road, PADSTOW HEIGHTS NSW 2211" at bounding box center [325, 279] width 10 height 13
click at [307, 168] on img "62 Courtney Road, PADSTOW NSW 2211" at bounding box center [306, 168] width 10 height 13
click at [324, 173] on img "27B Dilke Road, PADSTOW NSW 2211" at bounding box center [321, 170] width 10 height 13
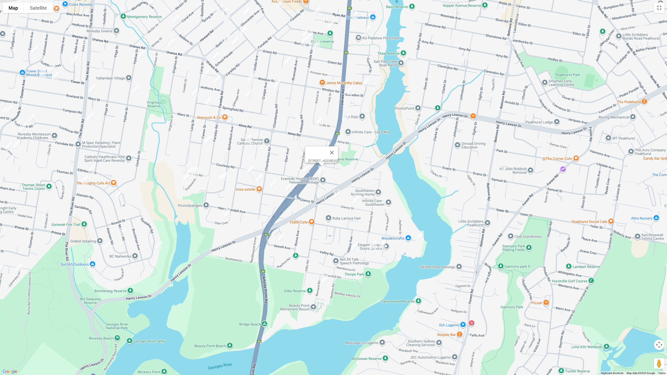
click at [248, 172] on img "83 Courtney Road, PADSTOW NSW 2211" at bounding box center [250, 169] width 10 height 13
click at [256, 179] on img "2 Susan Avenue, PADSTOW HEIGHTS NSW 2211" at bounding box center [259, 178] width 10 height 13
click at [273, 184] on img "86 Clancy Street, PADSTOW HEIGHTS NSW 2211" at bounding box center [273, 184] width 10 height 13
click at [287, 187] on img "70 Clancy Street, PADSTOW HEIGHTS NSW 2211" at bounding box center [289, 187] width 10 height 13
click at [248, 140] on img "11 Wyatt Avenue, PADSTOW NSW 2211" at bounding box center [248, 138] width 10 height 13
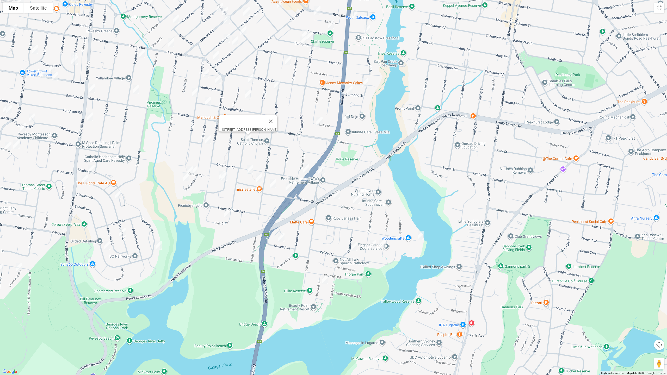
click at [209, 140] on img "21 Carew Street, PADSTOW NSW 2211" at bounding box center [208, 139] width 10 height 13
click at [363, 83] on img "4 Werona Avenue, PADSTOW NSW 2211" at bounding box center [365, 82] width 10 height 13
click at [348, 90] on img "2A Burradoo Street, PADSTOW NSW 2211" at bounding box center [349, 90] width 10 height 13
drag, startPoint x: 347, startPoint y: 118, endPoint x: 339, endPoint y: 119, distance: 9.0
click at [347, 118] on img "211 Davies Road, PADSTOW NSW 2211" at bounding box center [346, 117] width 10 height 13
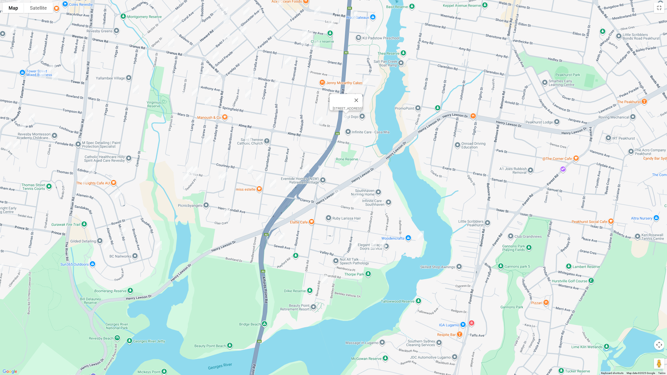
click at [320, 121] on img "13 Nella Street, PADSTOW NSW 2211" at bounding box center [319, 121] width 10 height 13
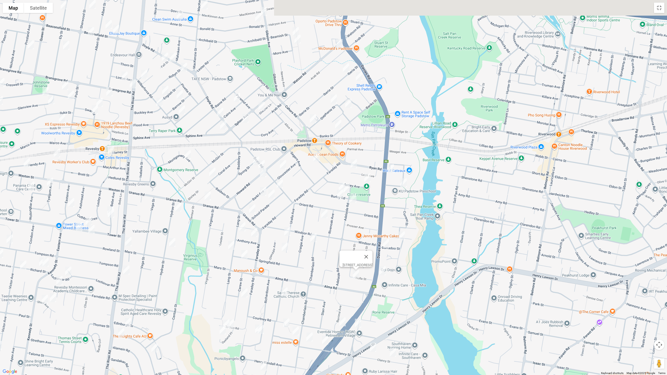
drag, startPoint x: 394, startPoint y: 130, endPoint x: 419, endPoint y: 246, distance: 118.7
click at [419, 246] on div "[STREET_ADDRESS]" at bounding box center [333, 187] width 667 height 375
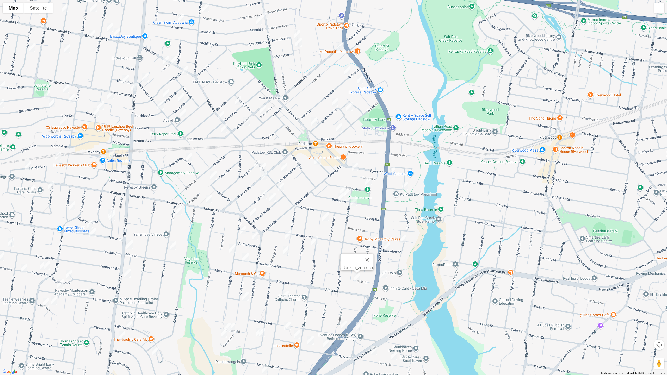
click at [190, 157] on img "26 Montgomery Avenue, REVESBY NSW 2212" at bounding box center [188, 157] width 10 height 13
click at [211, 176] on img "1/32 Coral Avenue, PADSTOW NSW 2211" at bounding box center [213, 175] width 10 height 13
click at [206, 198] on img "40A Uranus Road, PADSTOW NSW 2211" at bounding box center [209, 199] width 10 height 13
click at [256, 164] on img "5A Spring Street, PADSTOW NSW 2211" at bounding box center [257, 164] width 10 height 13
click at [263, 166] on img "58A Howard Road, PADSTOW NSW 2211" at bounding box center [263, 167] width 10 height 13
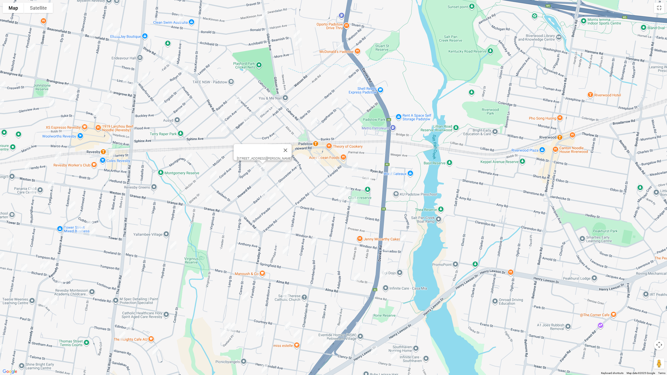
click at [265, 177] on img "123a Howard Road, PADSTOW NSW 2211" at bounding box center [264, 175] width 10 height 13
click at [278, 187] on img "128 Doyle Road, PADSTOW NSW 2211" at bounding box center [281, 187] width 10 height 13
click at [264, 196] on img "15A Barkl Avenue, PADSTOW NSW 2211" at bounding box center [264, 194] width 10 height 13
click at [276, 200] on img "12 School Parade, PADSTOW NSW 2211" at bounding box center [272, 197] width 10 height 13
click at [252, 212] on img "10 Uranus Road, PADSTOW NSW 2211" at bounding box center [253, 212] width 10 height 13
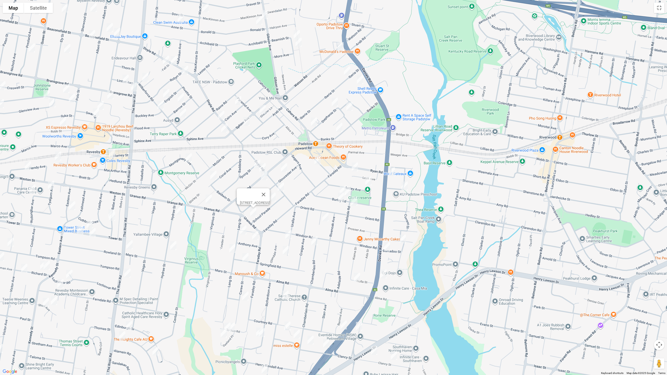
click at [244, 228] on img "11 Lang Street, PADSTOW NSW 2211" at bounding box center [243, 230] width 10 height 13
click at [255, 238] on img "2 Anthony Avenue, PADSTOW NSW 2211" at bounding box center [255, 235] width 10 height 13
click at [232, 250] on img "46 Lang Street, PADSTOW NSW 2211" at bounding box center [232, 248] width 10 height 13
click at [244, 258] on img "51 Springfield Road, PADSTOW NSW 2211" at bounding box center [245, 257] width 10 height 13
click at [283, 170] on img "16 Gloucester Avenue, PADSTOW NSW 2211" at bounding box center [284, 167] width 10 height 13
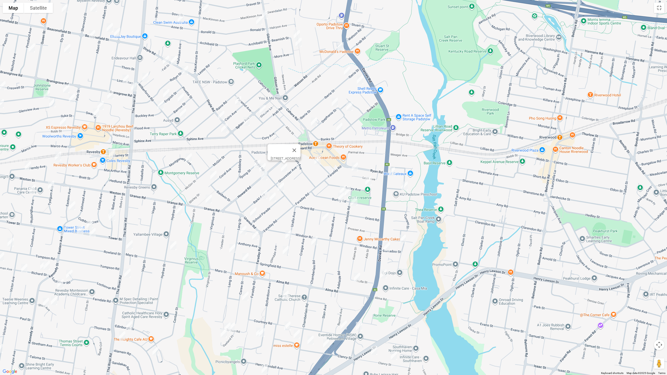
click at [315, 165] on img "22 Padstow Parade, PADSTOW NSW 2211" at bounding box center [318, 160] width 10 height 13
click at [353, 168] on img "24 Lock Avenue, PADSTOW NSW 2211" at bounding box center [355, 167] width 10 height 13
click at [392, 174] on img "113 Davies Road, PADSTOW NSW 2211" at bounding box center [392, 171] width 10 height 13
click at [405, 186] on img "10 Truro Parade, PADSTOW NSW 2211" at bounding box center [405, 186] width 10 height 13
click at [370, 182] on img "33A Astley Avenue, PADSTOW NSW 2211" at bounding box center [368, 181] width 10 height 13
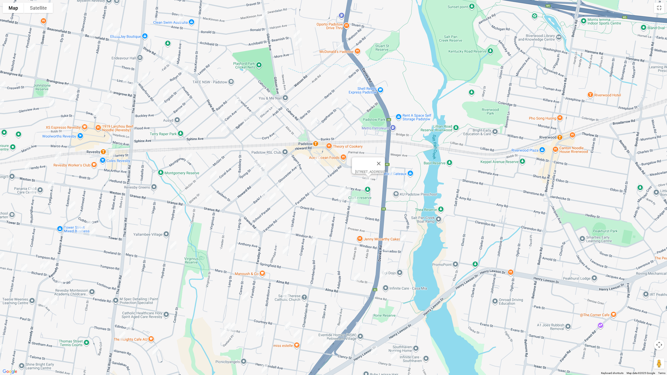
click at [339, 185] on img "18 Burley Road, PADSTOW NSW 2211" at bounding box center [343, 190] width 10 height 13
click at [351, 190] on img "12 Burley Road, PADSTOW NSW 2211" at bounding box center [347, 191] width 10 height 13
click at [334, 197] on div "[STREET_ADDRESS][PERSON_NAME]" at bounding box center [333, 187] width 667 height 375
click at [338, 198] on img "29 Burley Road, PADSTOW NSW 2211" at bounding box center [341, 197] width 10 height 13
click at [355, 205] on img "3 Adelaide Road, PADSTOW NSW 2211" at bounding box center [354, 201] width 10 height 13
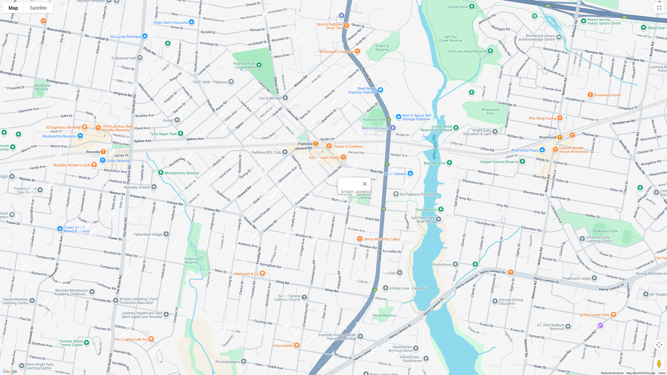
click at [328, 216] on img "3 Blanche Avenue, PADSTOW NSW 2211" at bounding box center [325, 217] width 10 height 13
click at [287, 234] on img "12 Uralla Avenue, PADSTOW NSW 2211" at bounding box center [288, 234] width 10 height 13
click at [286, 248] on img "28 Uralla Avenue, PADSTOW NSW 2211" at bounding box center [286, 250] width 10 height 13
click at [315, 246] on img "4 Chamberlain Road, PADSTOW NSW 2211" at bounding box center [314, 241] width 10 height 13
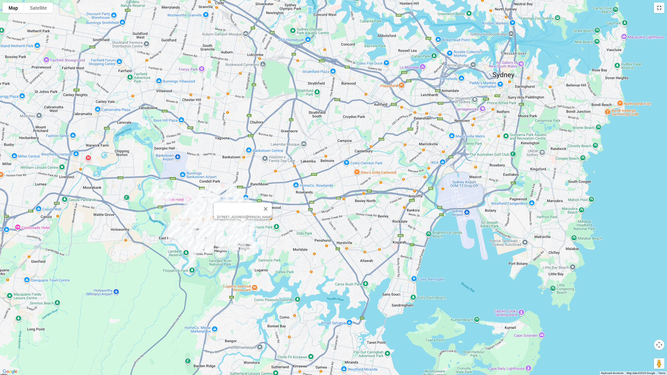
click at [659, 12] on button "Toggle fullscreen view" at bounding box center [659, 8] width 10 height 10
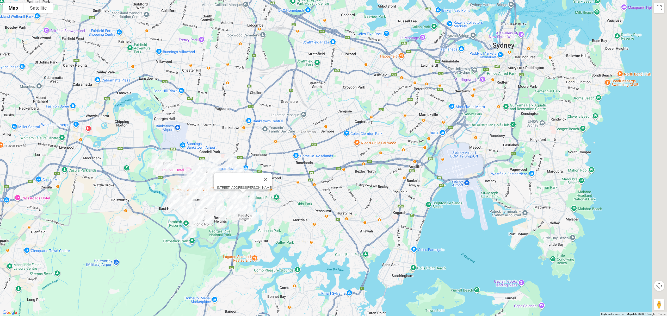
scroll to position [3983, 0]
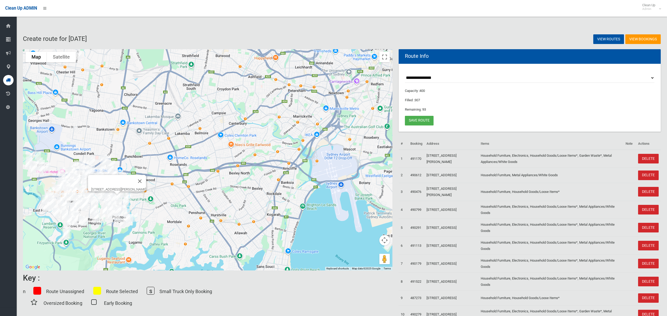
select select "*****"
